Goal: Navigation & Orientation: Find specific page/section

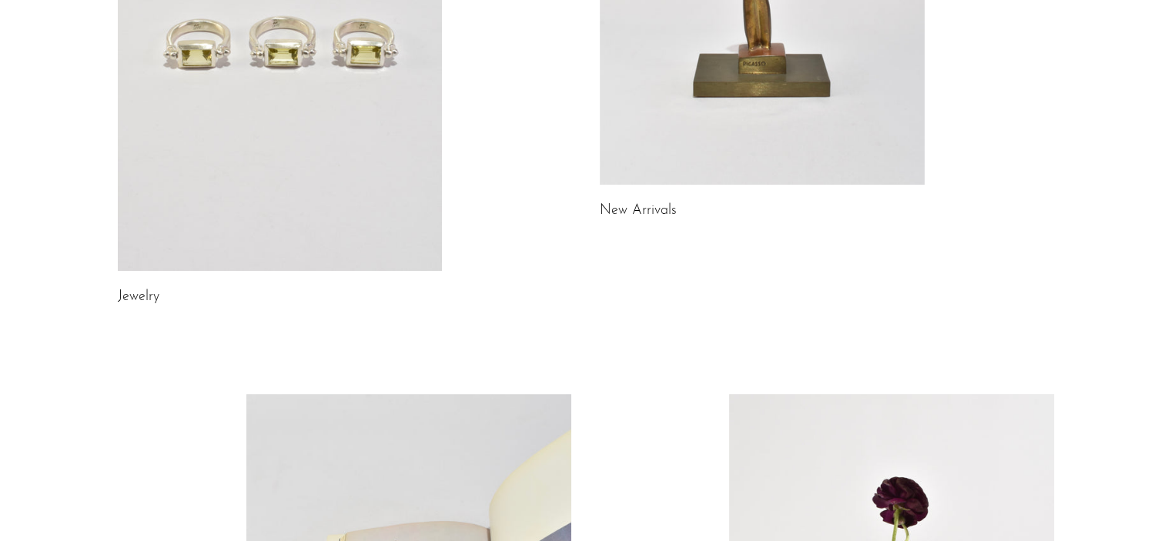
scroll to position [382, 0]
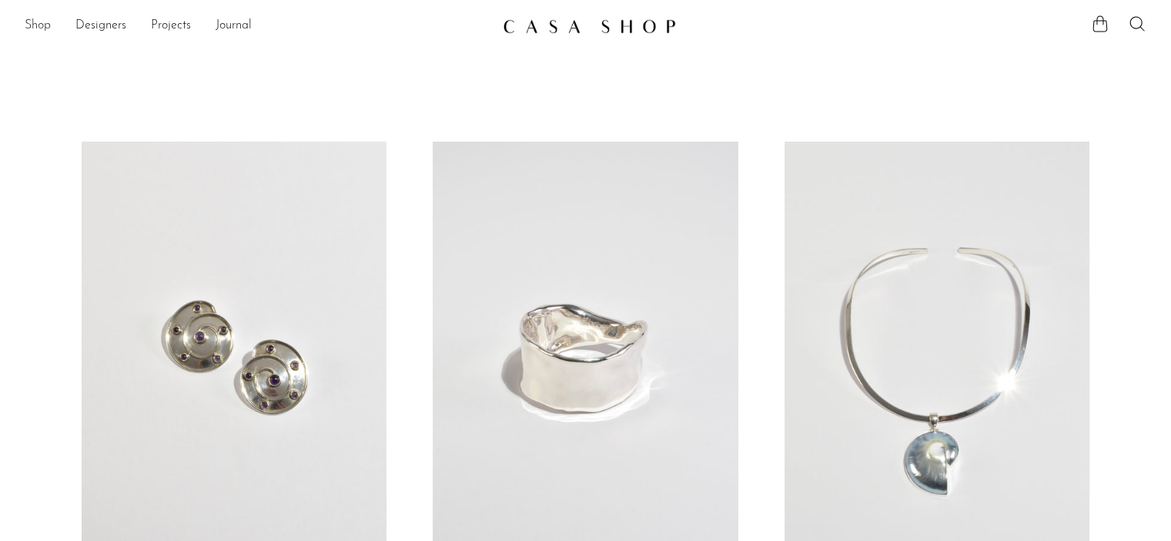
click at [41, 25] on link "Shop" at bounding box center [38, 26] width 26 height 20
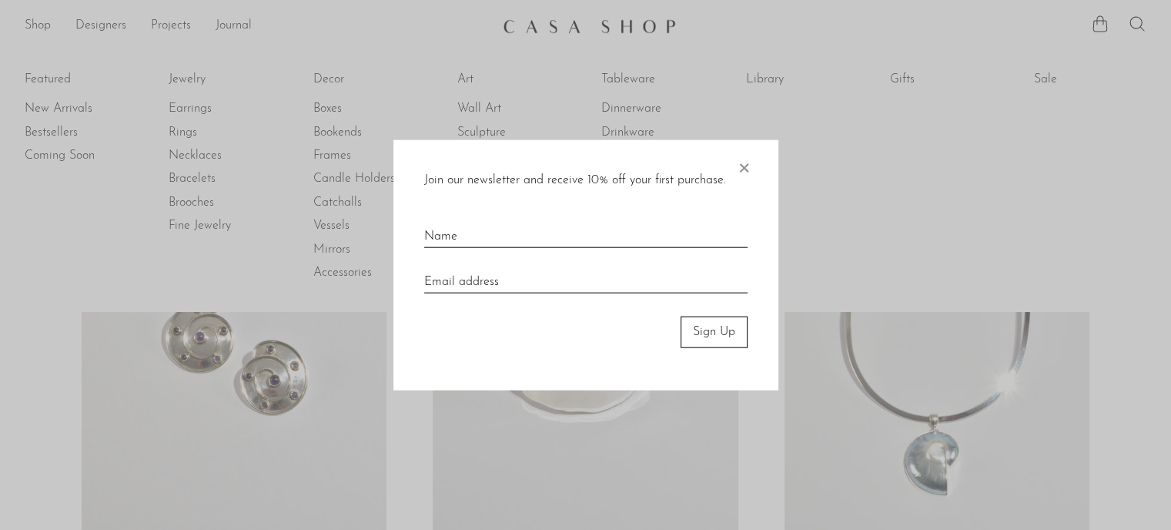
click at [747, 172] on span "×" at bounding box center [743, 164] width 15 height 49
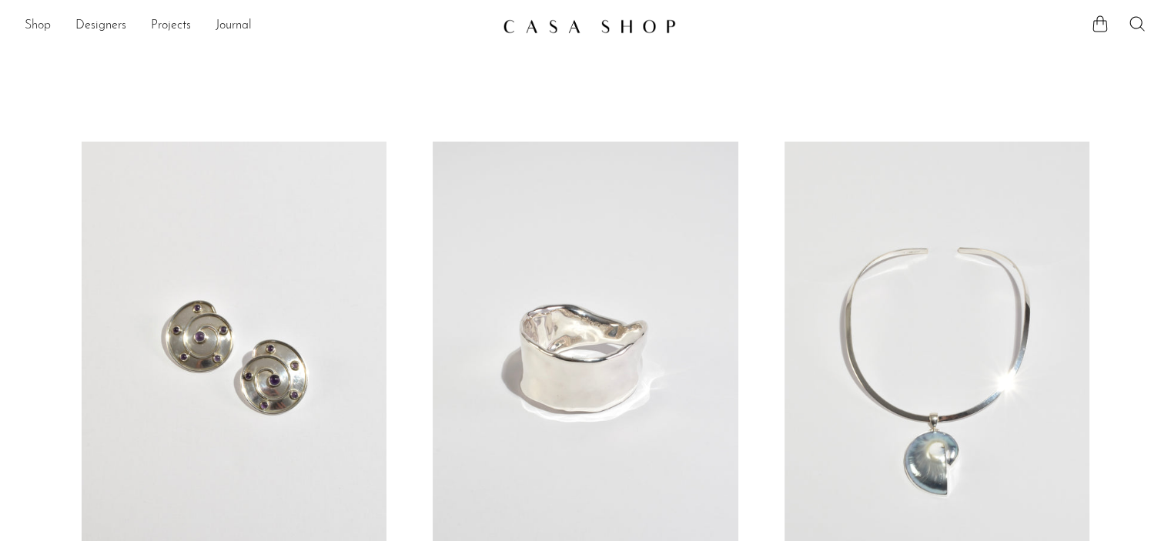
click at [28, 23] on link "Shop" at bounding box center [38, 26] width 26 height 20
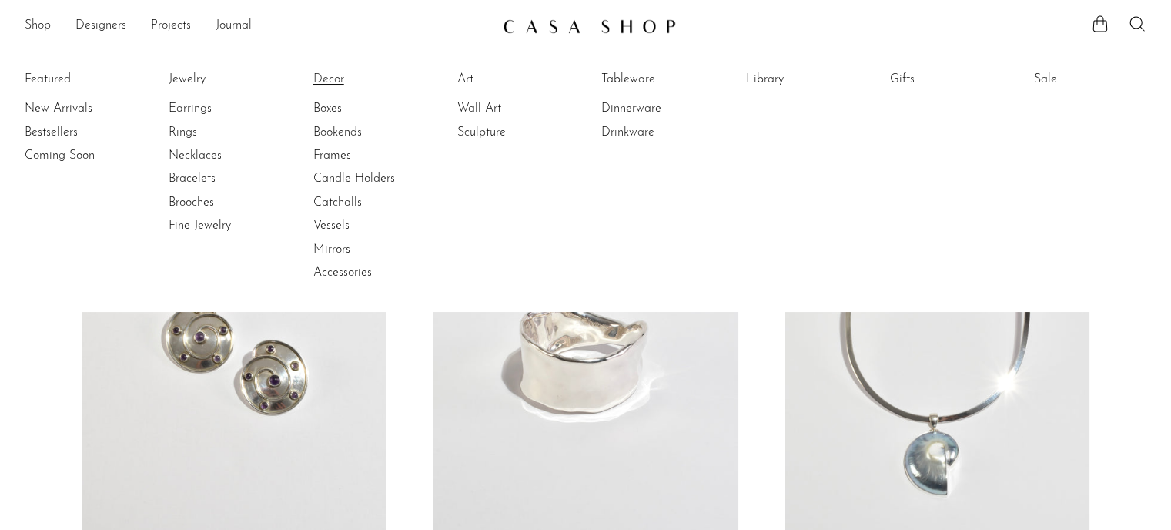
click at [333, 80] on link "Decor" at bounding box center [370, 79] width 115 height 17
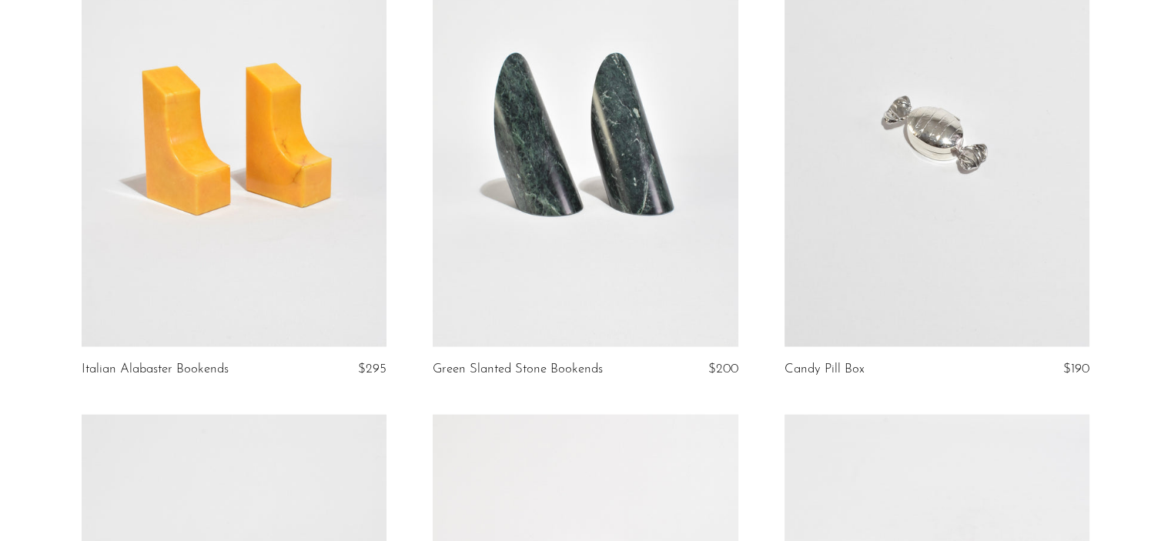
scroll to position [3226, 0]
